Goal: Information Seeking & Learning: Learn about a topic

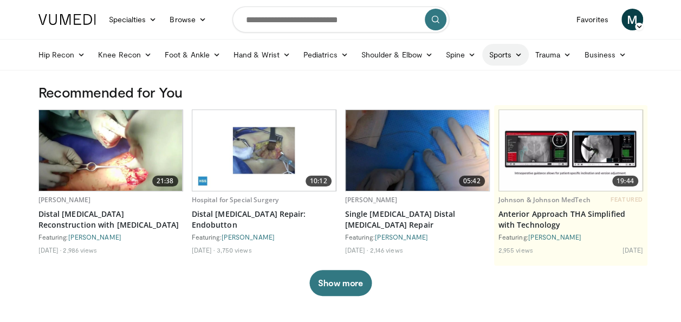
click at [517, 56] on icon at bounding box center [519, 55] width 8 height 8
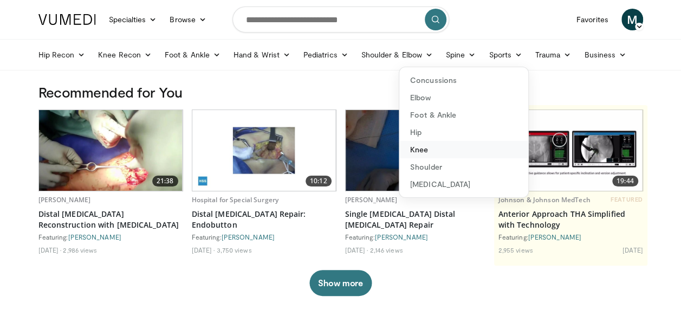
click at [419, 148] on link "Knee" at bounding box center [463, 149] width 129 height 17
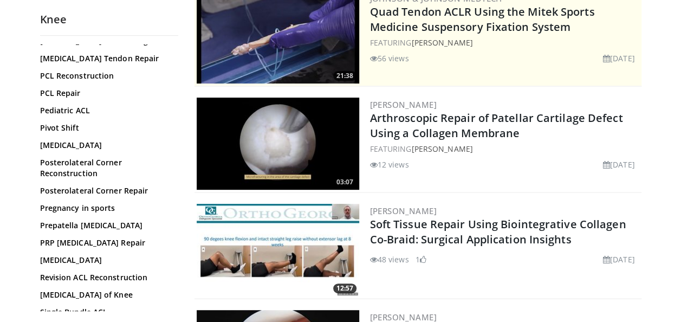
scroll to position [1116, 0]
click at [80, 163] on link "Posterolateral Corner Reconstruction" at bounding box center [106, 169] width 133 height 22
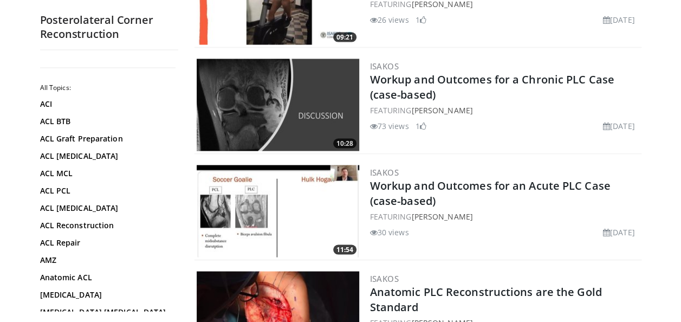
scroll to position [1020, 0]
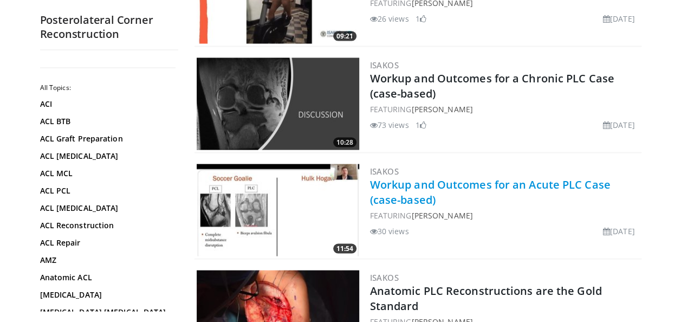
click at [445, 184] on link "Workup and Outcomes for an Acute PLC Case (case-based)" at bounding box center [490, 192] width 240 height 30
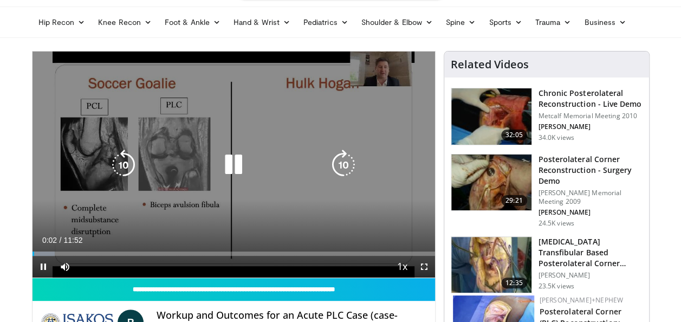
scroll to position [33, 0]
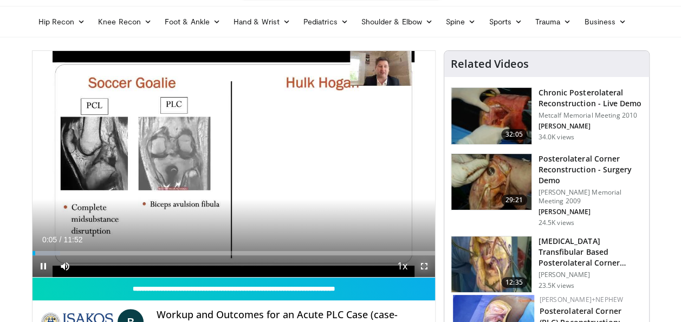
click at [426, 264] on span "Video Player" at bounding box center [424, 266] width 22 height 22
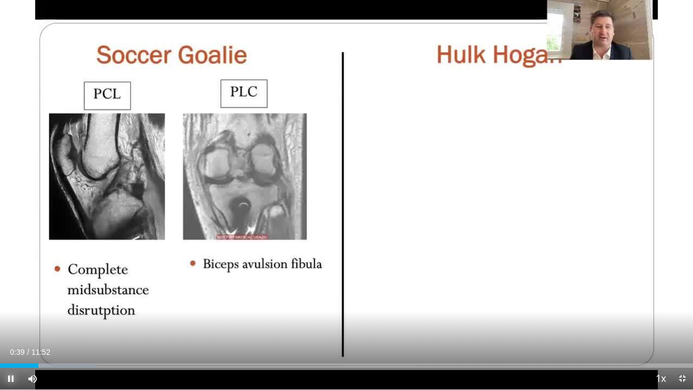
click at [11, 321] on span "Video Player" at bounding box center [11, 379] width 22 height 22
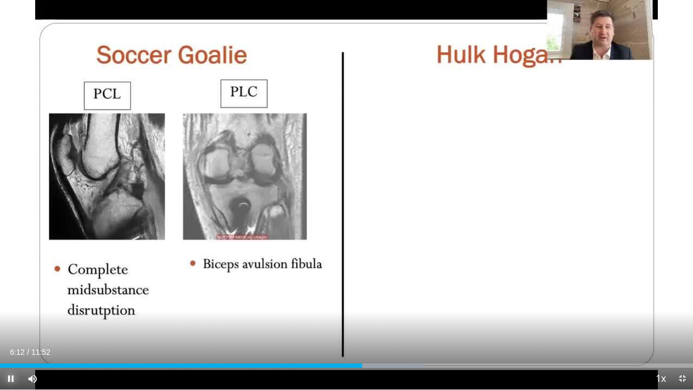
click at [10, 321] on span "Video Player" at bounding box center [11, 379] width 22 height 22
click at [11, 321] on span "Video Player" at bounding box center [11, 379] width 22 height 22
click at [9, 321] on span "Video Player" at bounding box center [11, 379] width 22 height 22
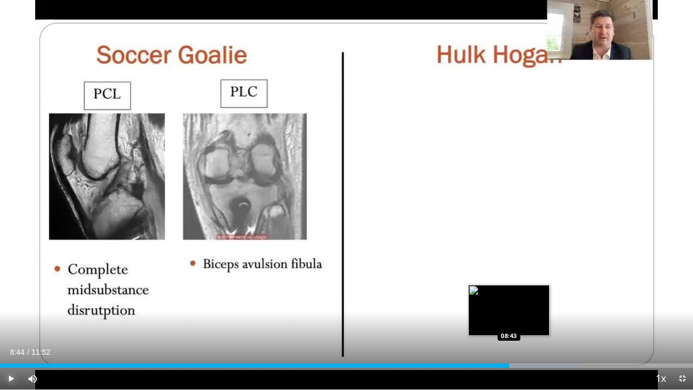
click at [509, 321] on div "08:44" at bounding box center [255, 365] width 510 height 4
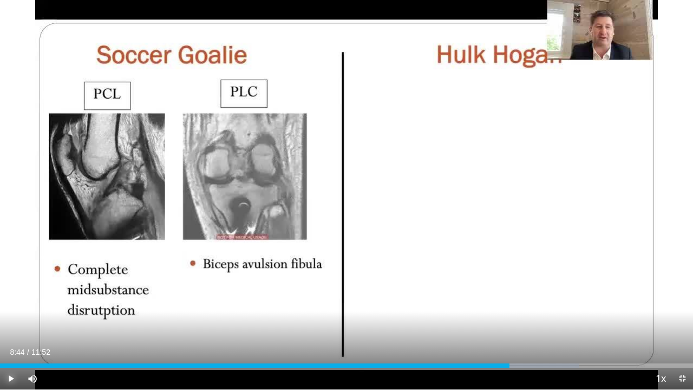
click at [13, 321] on span "Video Player" at bounding box center [11, 379] width 22 height 22
click at [10, 321] on span "Video Player" at bounding box center [11, 379] width 22 height 22
click at [11, 321] on span "Video Player" at bounding box center [11, 379] width 22 height 22
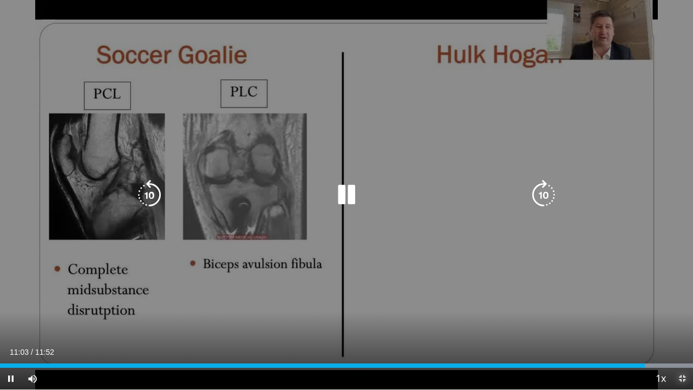
click at [680, 321] on span "Video Player" at bounding box center [683, 379] width 22 height 22
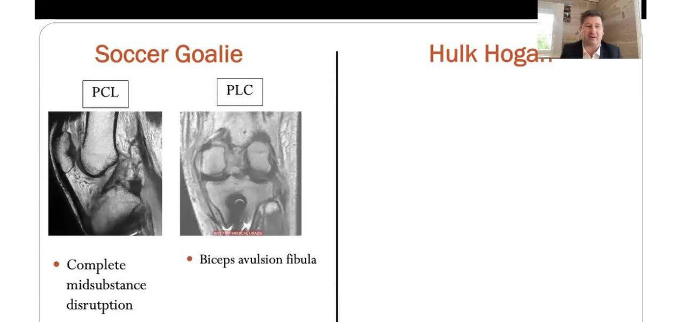
scroll to position [165, 0]
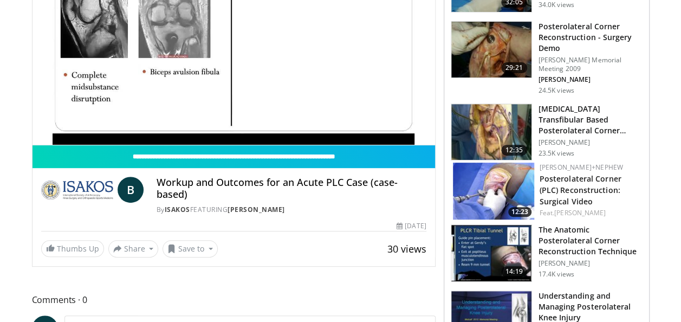
click at [565, 225] on h3 "The Anatomic Posterolateral Corner Reconstruction Technique" at bounding box center [590, 240] width 104 height 32
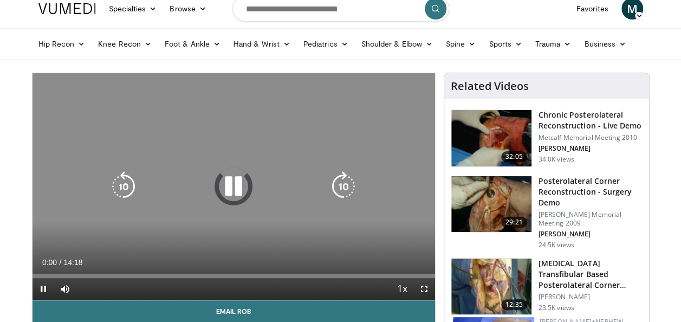
scroll to position [23, 0]
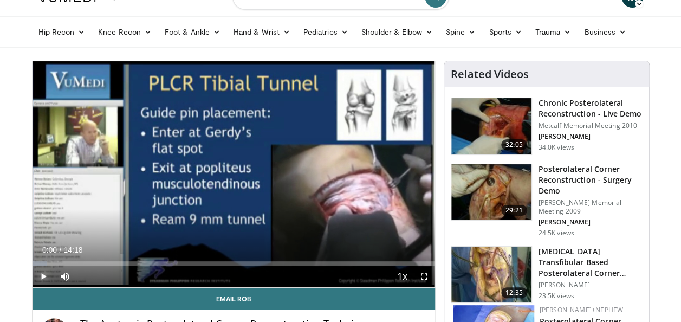
click at [43, 277] on span "Video Player" at bounding box center [43, 276] width 22 height 22
click at [424, 274] on span "Video Player" at bounding box center [424, 276] width 22 height 22
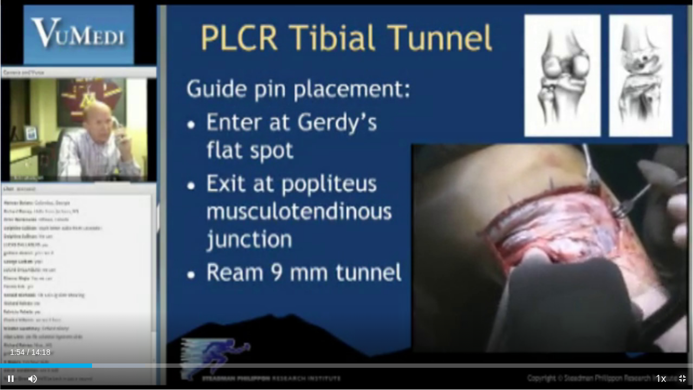
click at [680, 321] on span "Video Player" at bounding box center [683, 379] width 22 height 22
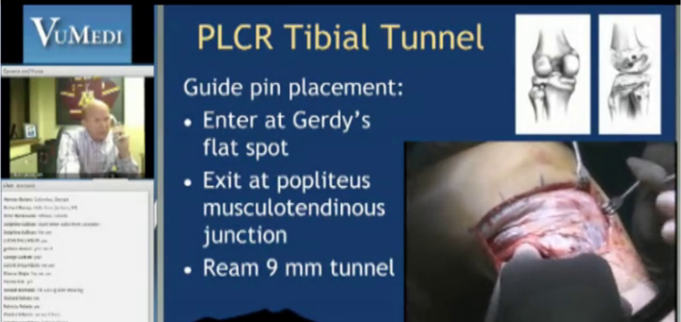
scroll to position [74, 0]
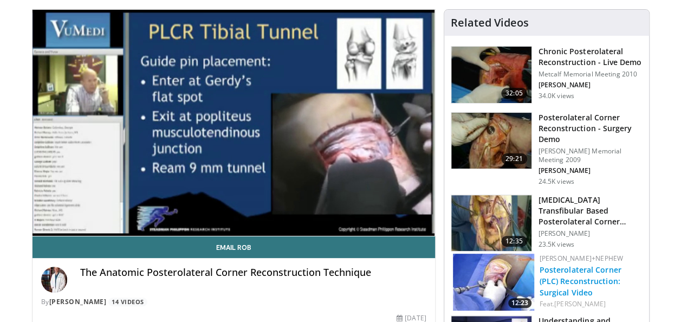
click at [575, 264] on link "Posterolateral Corner (PLC) Reconstruction: Surgical Video" at bounding box center [580, 280] width 82 height 33
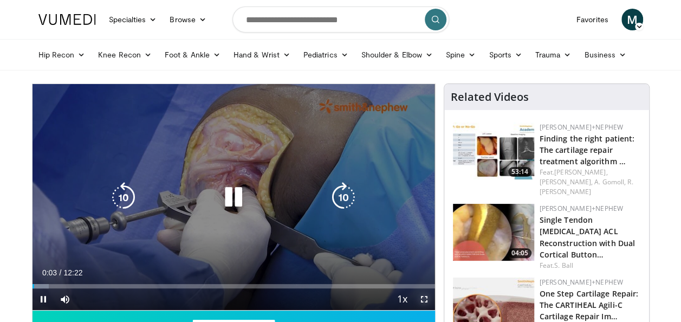
drag, startPoint x: 428, startPoint y: 296, endPoint x: 430, endPoint y: 336, distance: 40.1
click at [428, 296] on span "Video Player" at bounding box center [424, 299] width 22 height 22
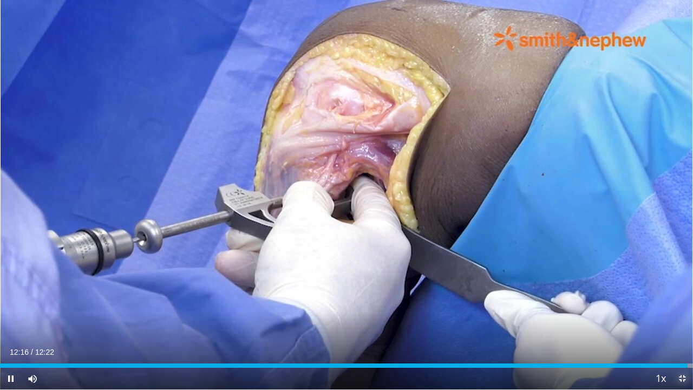
click at [680, 321] on span "Video Player" at bounding box center [683, 379] width 22 height 22
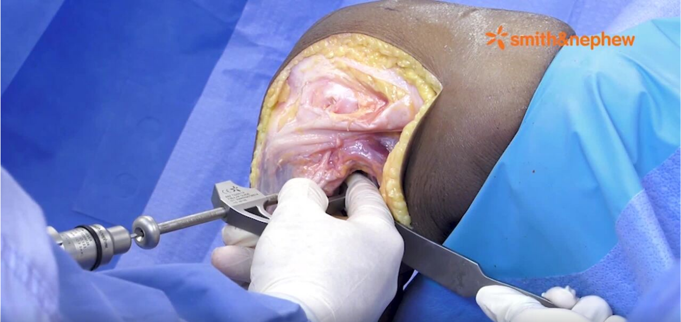
scroll to position [62, 0]
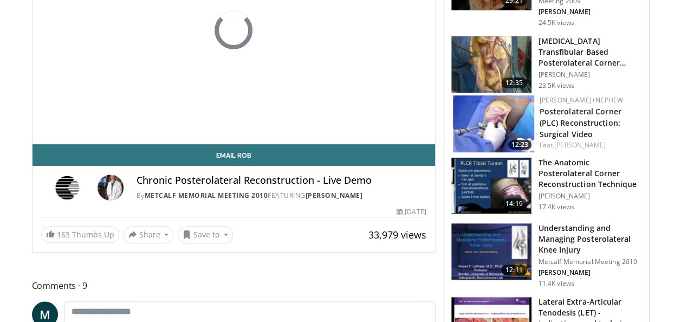
scroll to position [167, 0]
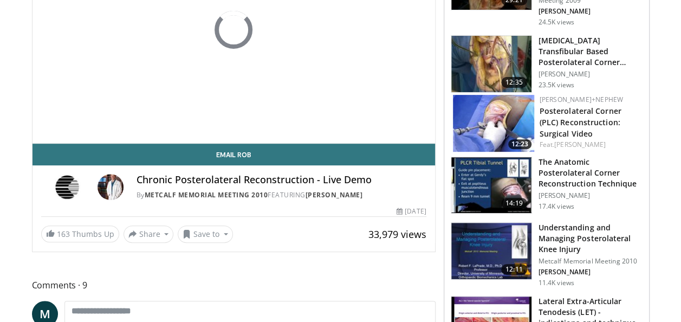
click at [563, 231] on h3 "Understanding and Managing Posterolateral Knee Injury" at bounding box center [590, 238] width 104 height 32
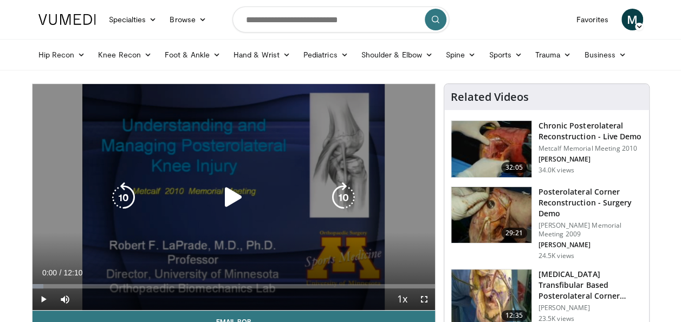
click at [234, 191] on icon "Video Player" at bounding box center [233, 197] width 30 height 30
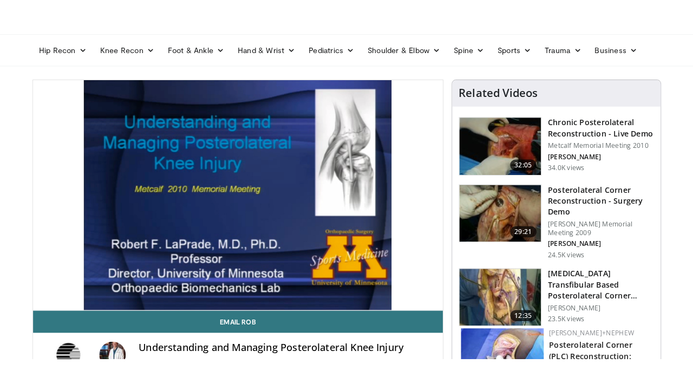
scroll to position [37, 0]
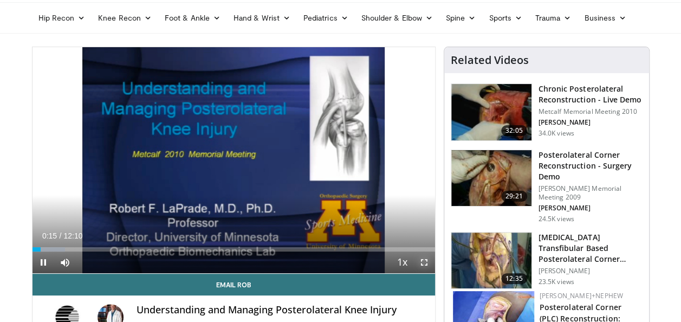
click at [424, 259] on span "Video Player" at bounding box center [424, 262] width 22 height 22
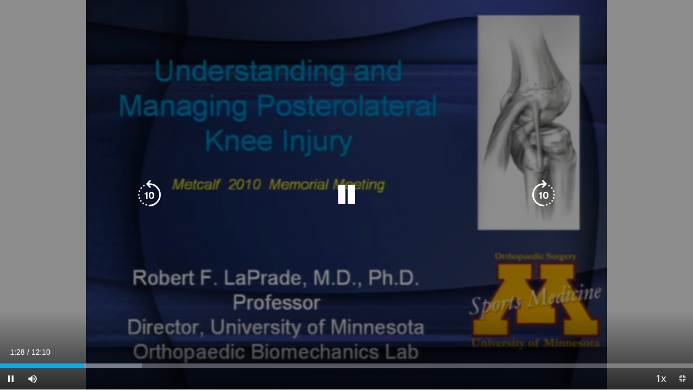
click at [351, 193] on icon "Video Player" at bounding box center [346, 195] width 30 height 30
